Goal: Task Accomplishment & Management: Use online tool/utility

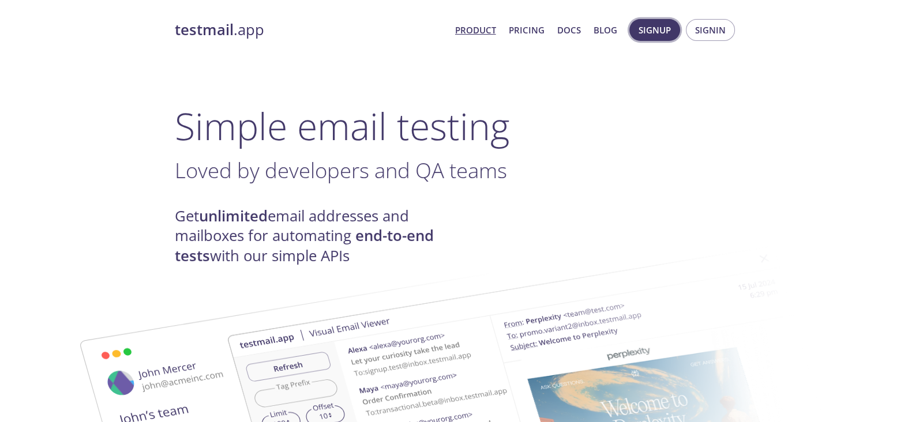
click at [655, 31] on span "Signup" at bounding box center [655, 30] width 32 height 15
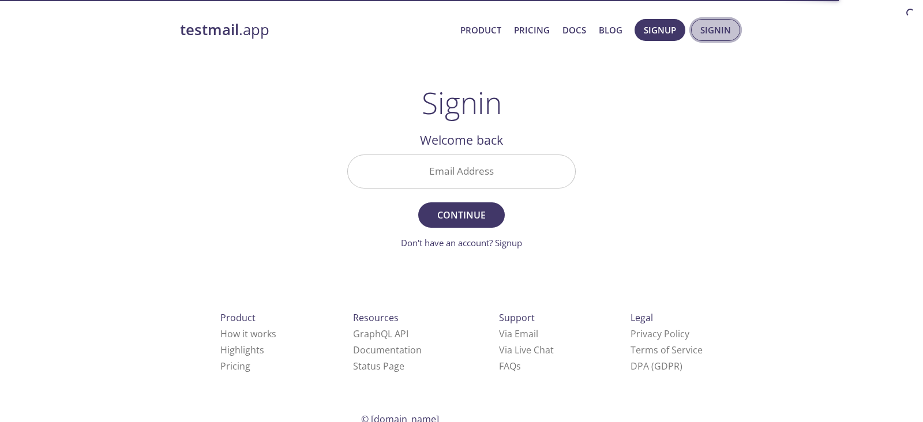
click at [714, 30] on span "Signin" at bounding box center [716, 30] width 31 height 15
click at [703, 31] on span "Console" at bounding box center [711, 30] width 40 height 15
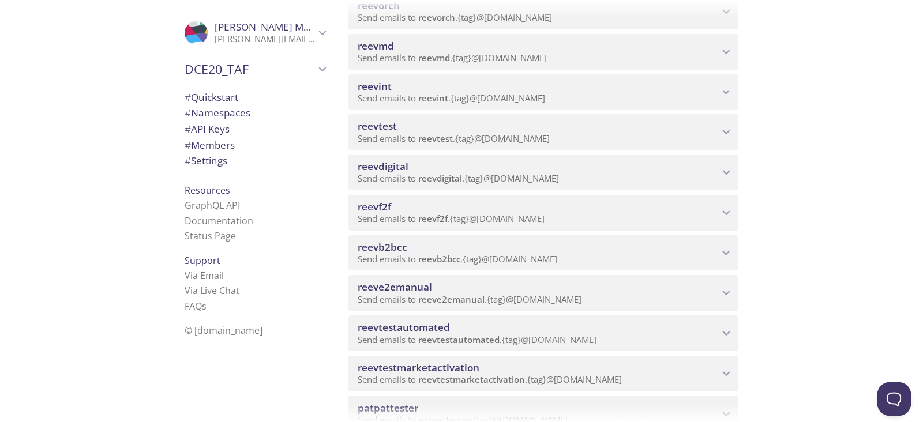
scroll to position [405, 0]
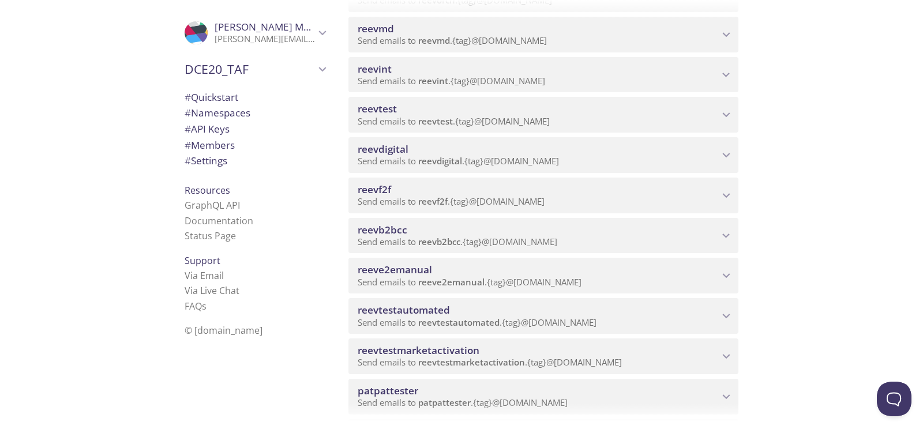
click at [626, 237] on p "Send emails to reevb2bcc . {tag} @inbox.testmail.app" at bounding box center [538, 243] width 361 height 12
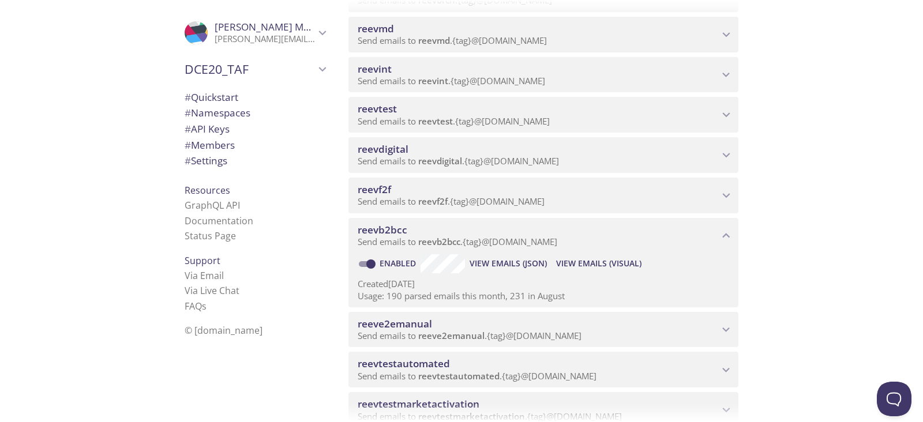
click at [571, 264] on span "View Emails (Visual)" at bounding box center [598, 264] width 85 height 14
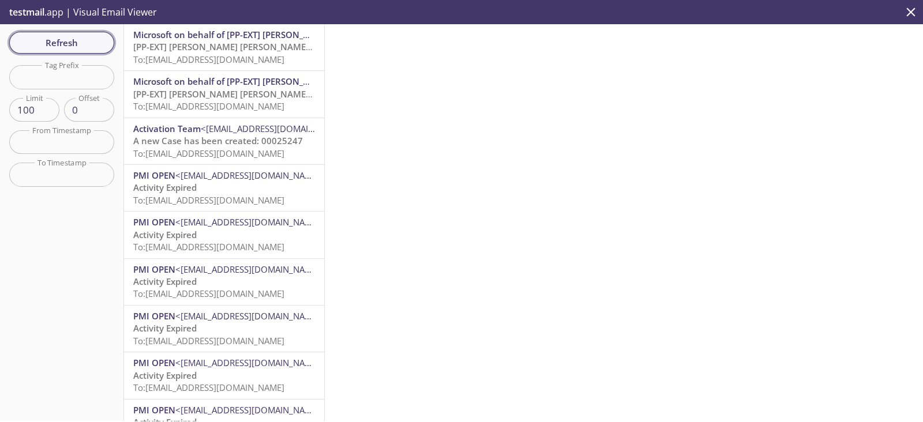
click at [48, 42] on span "Refresh" at bounding box center [61, 42] width 87 height 15
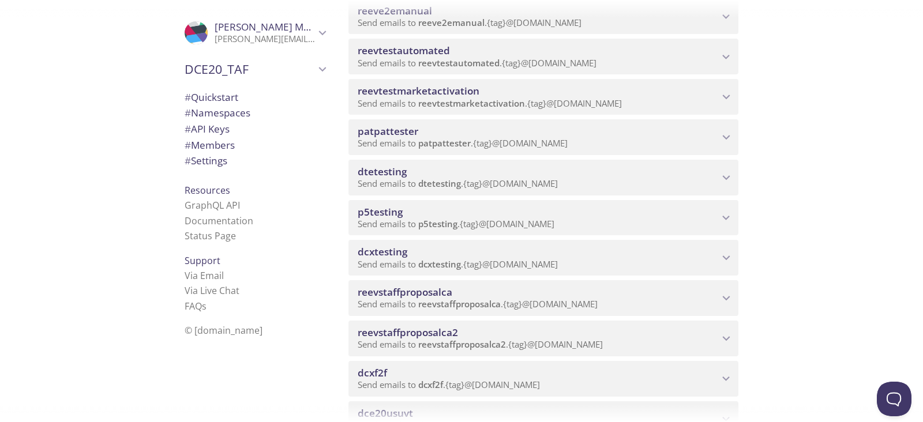
scroll to position [743, 0]
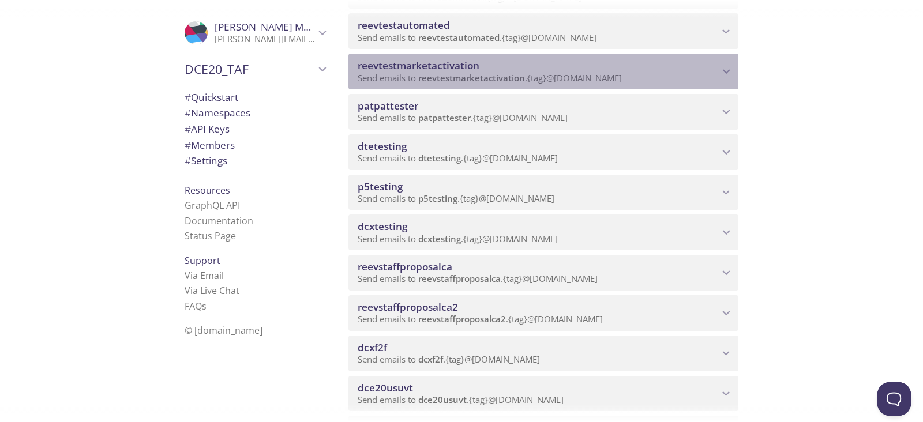
click at [633, 78] on p "Send emails to reevtestmarketactivation . {tag} @inbox.testmail.app" at bounding box center [538, 79] width 361 height 12
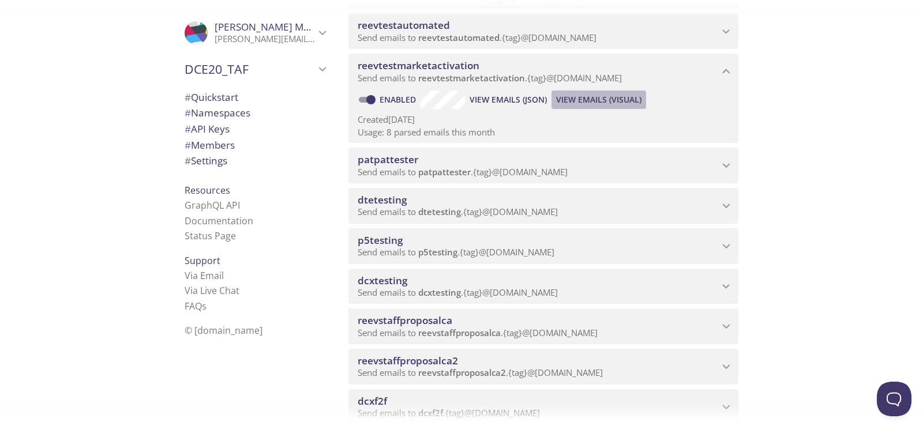
click at [558, 99] on span "View Emails (Visual)" at bounding box center [598, 100] width 85 height 14
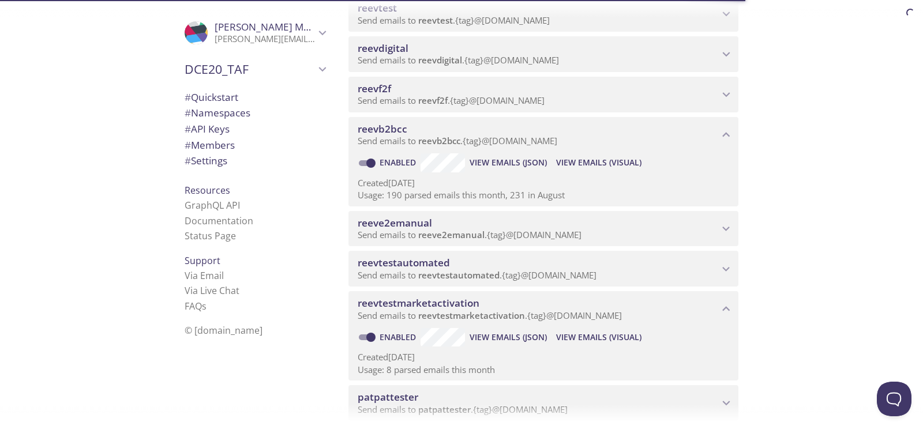
scroll to position [514, 0]
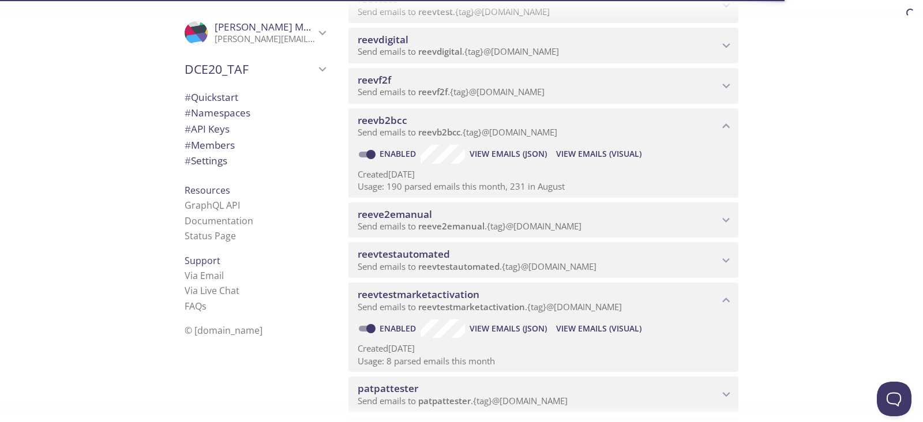
click at [630, 154] on span "View Emails (Visual)" at bounding box center [598, 154] width 85 height 14
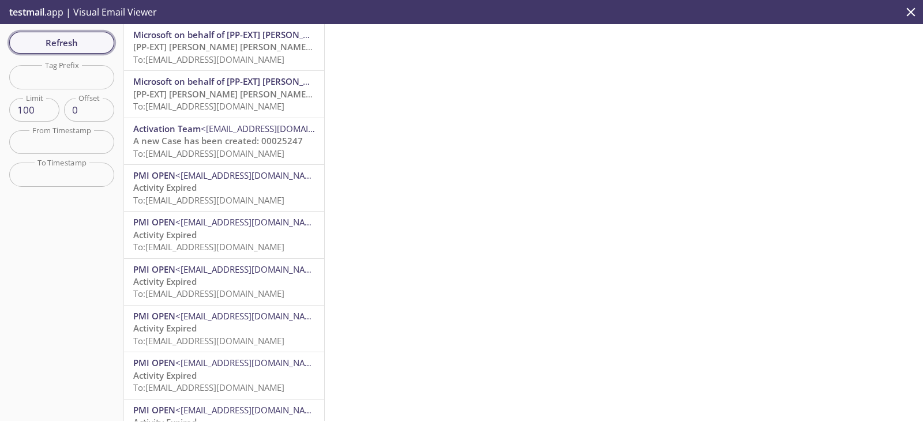
click at [76, 35] on span "Refresh" at bounding box center [61, 42] width 87 height 15
click at [82, 47] on span "Refresh" at bounding box center [61, 42] width 87 height 15
click at [85, 46] on span "Refresh" at bounding box center [61, 42] width 87 height 15
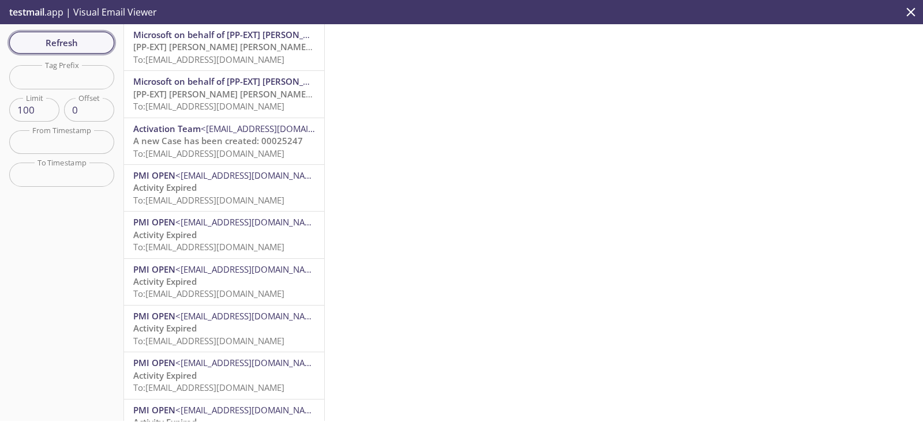
click at [61, 44] on span "Refresh" at bounding box center [61, 42] width 87 height 15
click at [39, 47] on span "Refresh" at bounding box center [61, 42] width 87 height 15
